Goal: Task Accomplishment & Management: Manage account settings

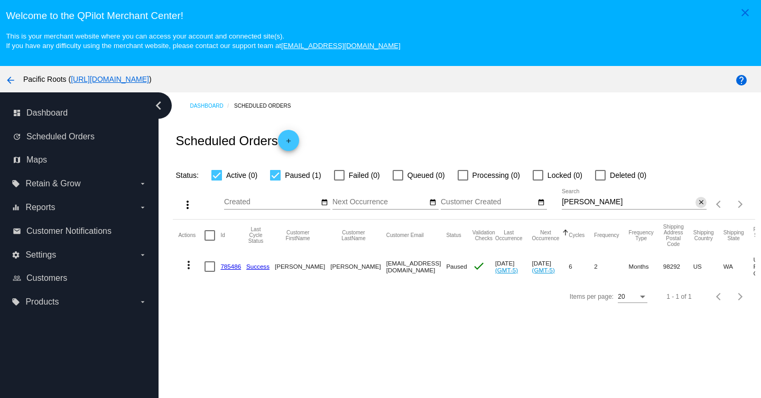
click at [700, 204] on mat-icon "close" at bounding box center [700, 203] width 7 height 8
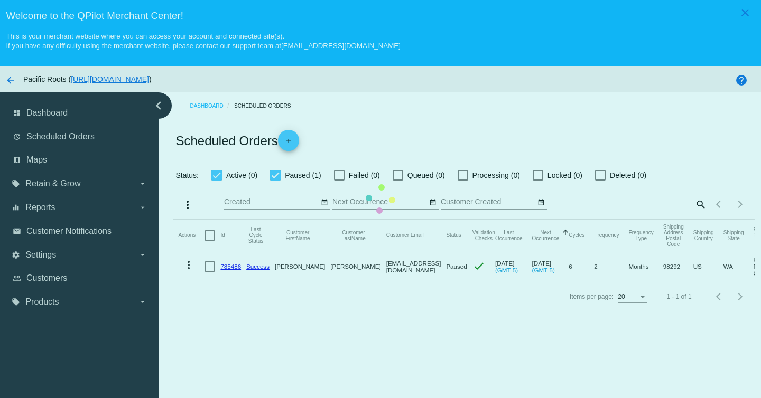
click at [698, 220] on mat-table "Actions Id Last Cycle Status Customer FirstName Customer LastName Customer Emai…" at bounding box center [463, 251] width 581 height 62
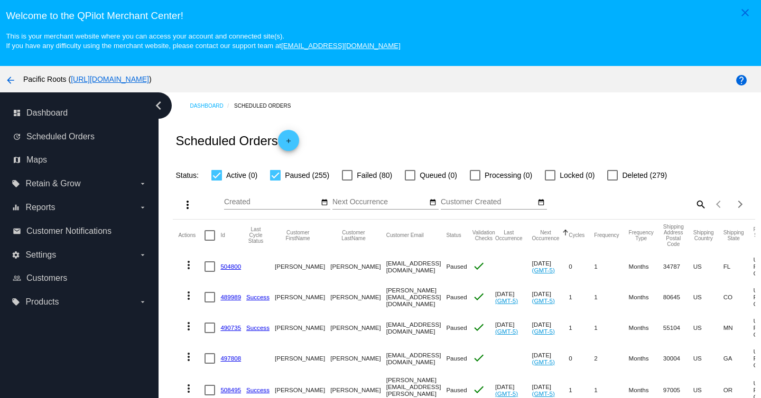
click at [700, 204] on mat-icon "search" at bounding box center [699, 204] width 13 height 16
click at [658, 206] on input "Search" at bounding box center [633, 202] width 145 height 8
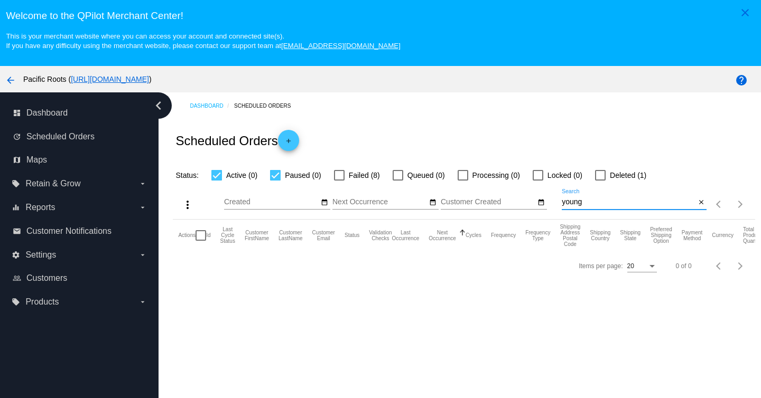
click at [620, 203] on input "young" at bounding box center [628, 202] width 134 height 8
type input "[PERSON_NAME]"
click at [334, 176] on div at bounding box center [339, 175] width 11 height 11
click at [339, 181] on input "Failed (8)" at bounding box center [339, 181] width 1 height 1
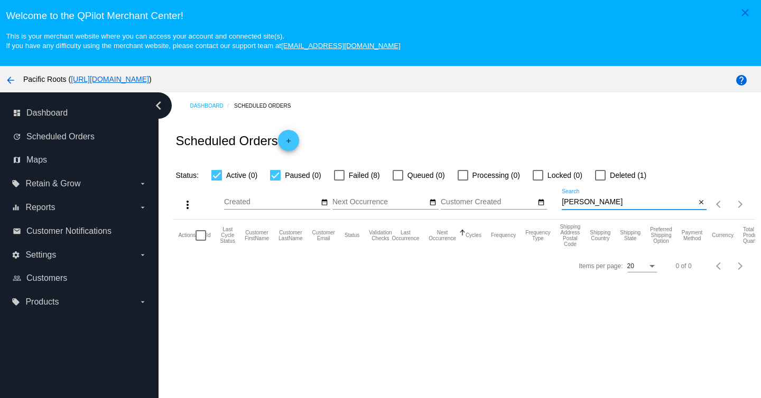
checkbox input "true"
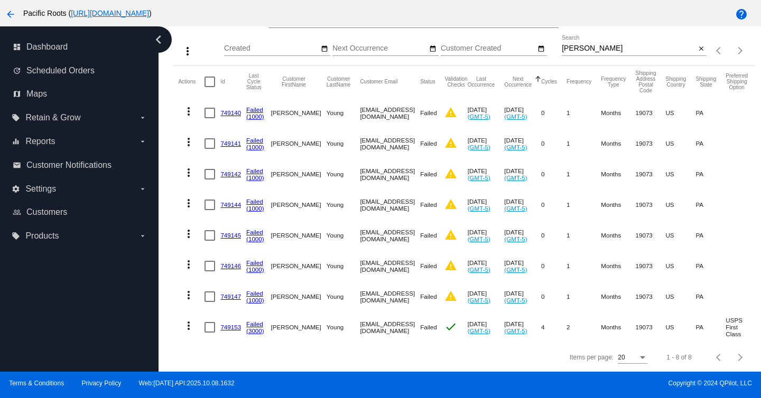
scroll to position [68, 0]
